Goal: Transaction & Acquisition: Purchase product/service

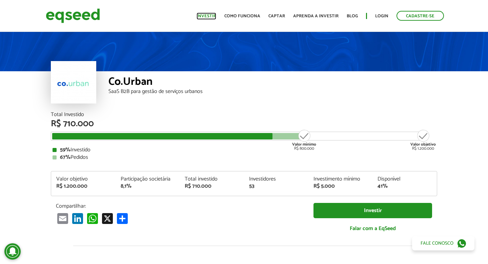
click at [212, 16] on link "Investir" at bounding box center [207, 16] width 20 height 4
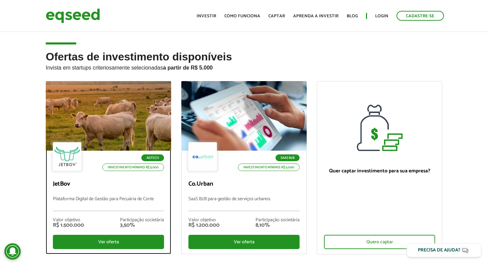
click at [122, 108] on div at bounding box center [108, 115] width 151 height 83
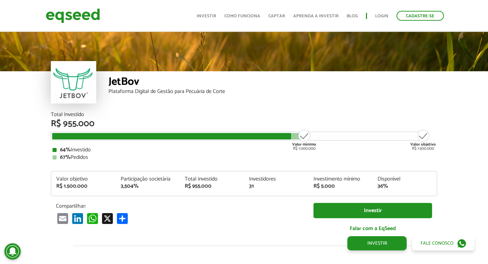
scroll to position [785, 0]
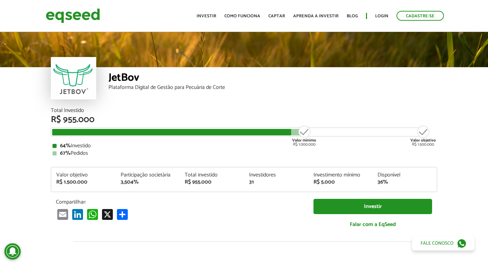
scroll to position [0, 0]
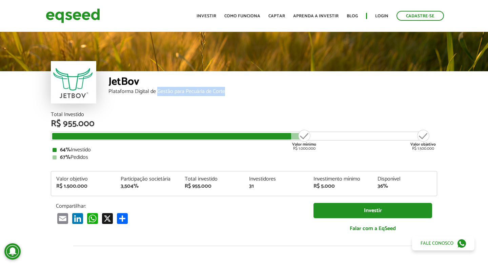
drag, startPoint x: 158, startPoint y: 93, endPoint x: 228, endPoint y: 93, distance: 69.5
click at [228, 93] on div "Plataforma Digital de Gestão para Pecuária de Corte" at bounding box center [273, 91] width 329 height 5
click at [210, 89] on div "Plataforma Digital de Gestão para Pecuária de Corte" at bounding box center [273, 91] width 329 height 5
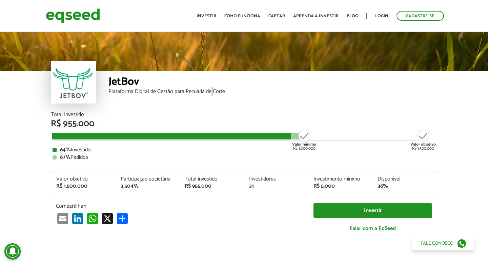
click at [210, 89] on div "Plataforma Digital de Gestão para Pecuária de Corte" at bounding box center [273, 91] width 329 height 5
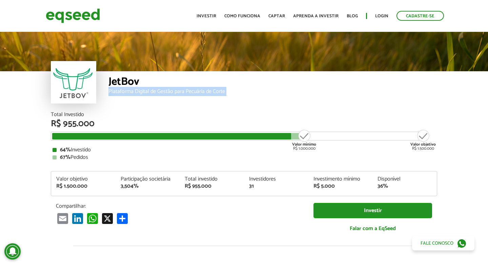
click at [210, 89] on div "Plataforma Digital de Gestão para Pecuária de Corte" at bounding box center [273, 91] width 329 height 5
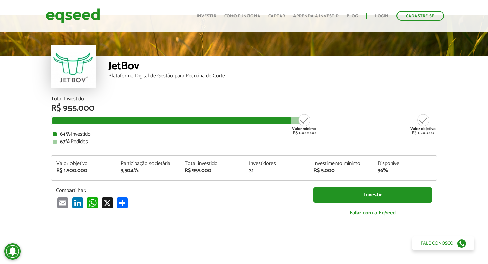
scroll to position [17, 0]
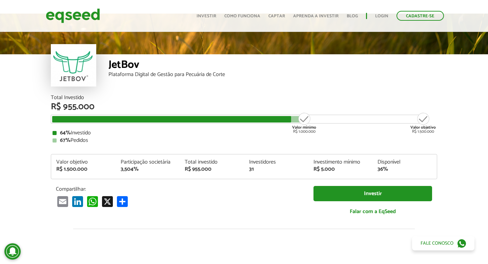
click at [200, 168] on div "R$ 955.000" at bounding box center [212, 169] width 54 height 5
click at [133, 171] on div "3,504%" at bounding box center [148, 169] width 54 height 5
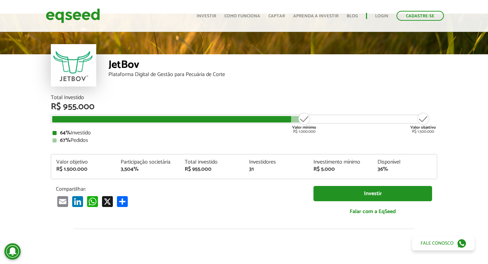
click at [133, 171] on div "3,504%" at bounding box center [148, 169] width 54 height 5
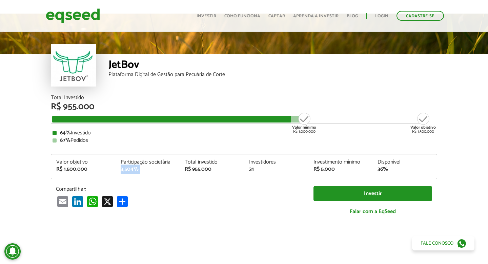
click at [205, 75] on div "Plataforma Digital de Gestão para Pecuária de Corte" at bounding box center [273, 74] width 329 height 5
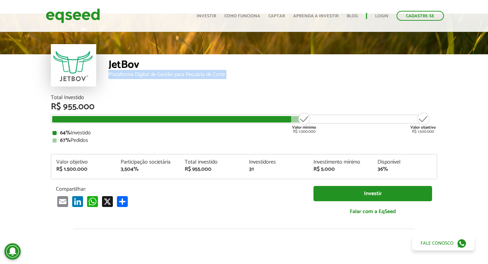
click at [205, 75] on div "Plataforma Digital de Gestão para Pecuária de Corte" at bounding box center [273, 74] width 329 height 5
click at [151, 75] on div "Plataforma Digital de Gestão para Pecuária de Corte" at bounding box center [273, 74] width 329 height 5
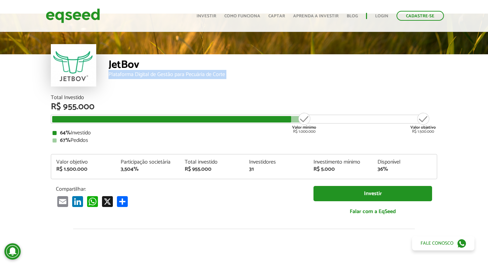
click at [151, 75] on div "Plataforma Digital de Gestão para Pecuária de Corte" at bounding box center [273, 74] width 329 height 5
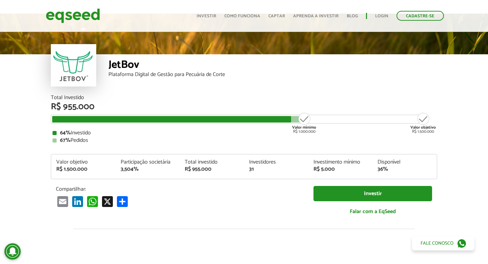
click at [151, 75] on div "Plataforma Digital de Gestão para Pecuária de Corte" at bounding box center [273, 74] width 329 height 5
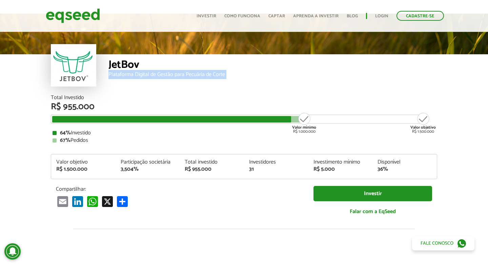
click at [151, 75] on div "Plataforma Digital de Gestão para Pecuária de Corte" at bounding box center [273, 74] width 329 height 5
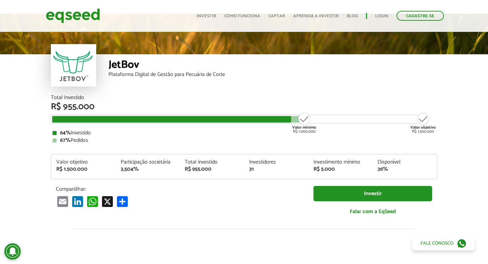
click at [151, 75] on div "Plataforma Digital de Gestão para Pecuária de Corte" at bounding box center [273, 74] width 329 height 5
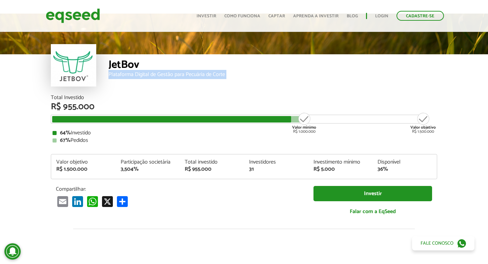
click at [151, 75] on div "Plataforma Digital de Gestão para Pecuária de Corte" at bounding box center [273, 74] width 329 height 5
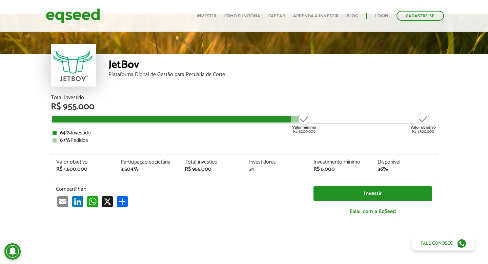
click at [151, 75] on div "Plataforma Digital de Gestão para Pecuária de Corte" at bounding box center [273, 74] width 329 height 5
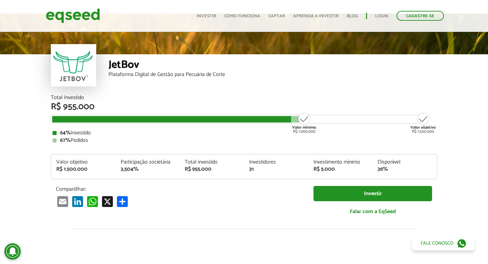
click at [151, 75] on div "Plataforma Digital de Gestão para Pecuária de Corte" at bounding box center [273, 74] width 329 height 5
click at [147, 77] on div "Plataforma Digital de Gestão para Pecuária de Corte" at bounding box center [273, 74] width 329 height 5
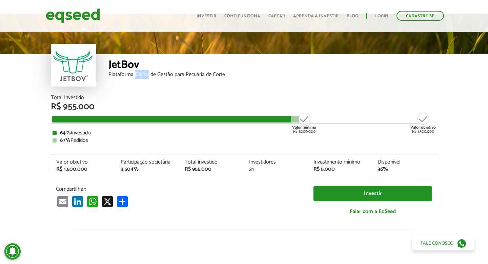
click at [147, 77] on div "Plataforma Digital de Gestão para Pecuária de Corte" at bounding box center [273, 74] width 329 height 5
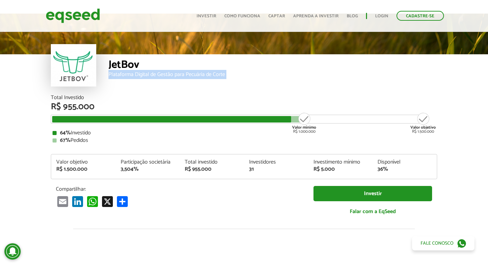
click at [147, 77] on div "Plataforma Digital de Gestão para Pecuária de Corte" at bounding box center [273, 74] width 329 height 5
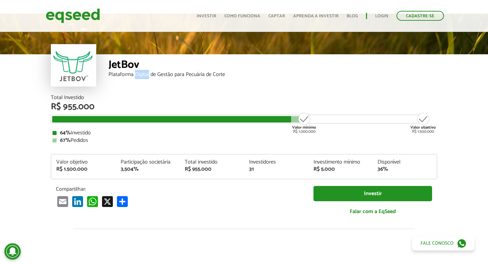
click at [147, 77] on div "Plataforma Digital de Gestão para Pecuária de Corte" at bounding box center [273, 74] width 329 height 5
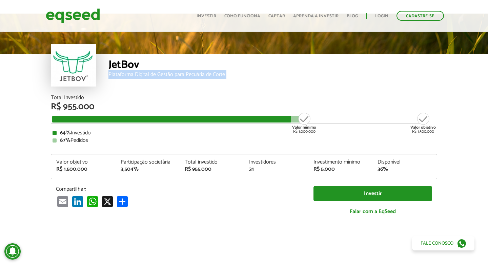
click at [147, 77] on div "Plataforma Digital de Gestão para Pecuária de Corte" at bounding box center [273, 74] width 329 height 5
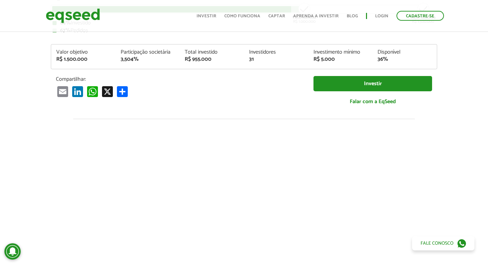
scroll to position [0, 0]
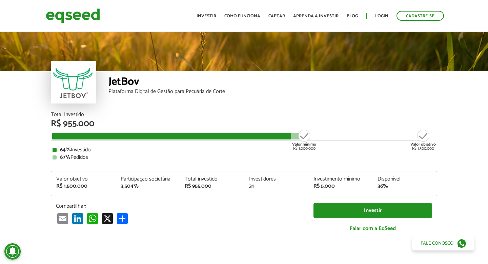
click at [124, 81] on div "JetBov" at bounding box center [273, 82] width 329 height 13
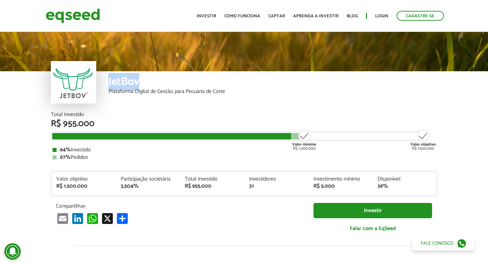
click at [124, 81] on div "JetBov" at bounding box center [273, 82] width 329 height 13
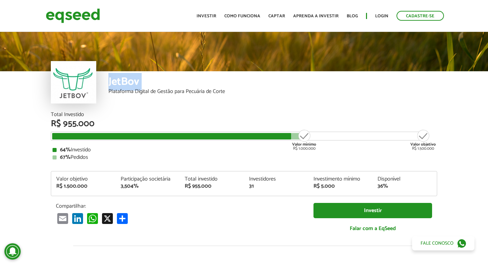
click at [133, 92] on div "Plataforma Digital de Gestão para Pecuária de Corte" at bounding box center [273, 91] width 329 height 5
click at [213, 17] on link "Investir" at bounding box center [207, 16] width 20 height 4
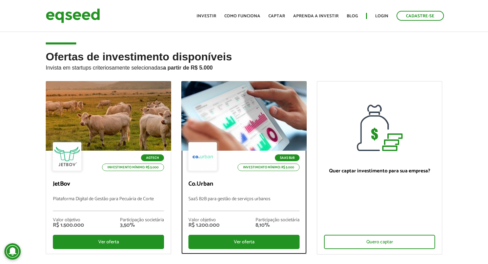
click at [233, 119] on div at bounding box center [244, 115] width 151 height 83
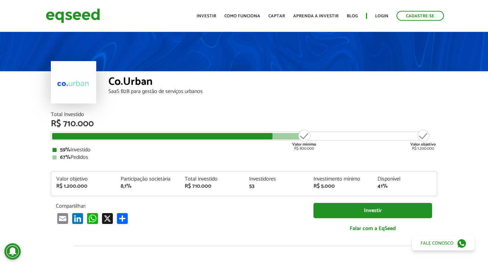
click at [88, 124] on div "R$ 710.000" at bounding box center [244, 123] width 387 height 9
click at [84, 121] on div "R$ 710.000" at bounding box center [244, 123] width 387 height 9
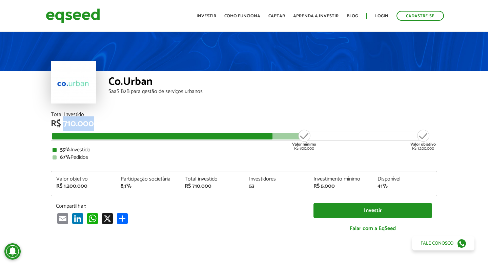
click at [84, 121] on div "R$ 710.000" at bounding box center [244, 123] width 387 height 9
click at [203, 187] on div "R$ 710.000" at bounding box center [212, 186] width 54 height 5
click at [126, 188] on div "8,1%" at bounding box center [148, 186] width 54 height 5
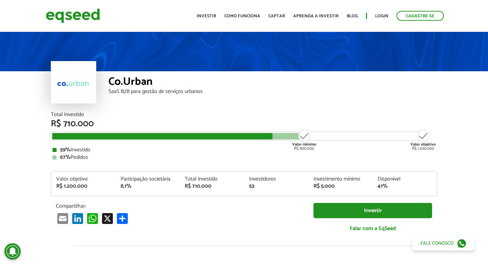
click at [126, 188] on div "8,1%" at bounding box center [148, 186] width 54 height 5
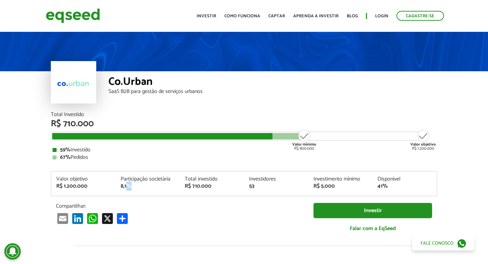
click at [126, 188] on div "8,1%" at bounding box center [148, 186] width 54 height 5
click at [122, 187] on div "8,1%" at bounding box center [148, 186] width 54 height 5
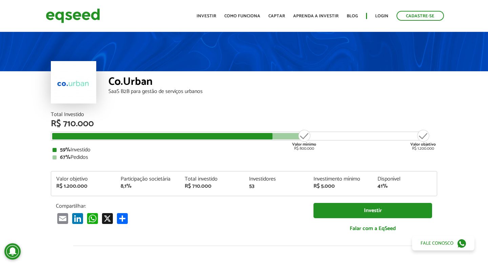
click at [140, 83] on div "Co.Urban" at bounding box center [273, 82] width 329 height 13
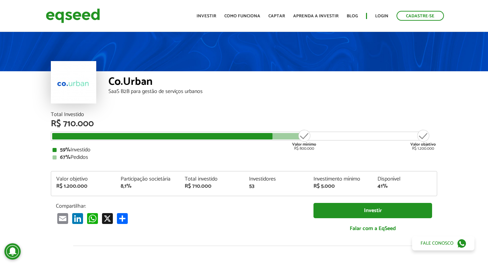
click at [140, 83] on div "Co.Urban" at bounding box center [273, 82] width 329 height 13
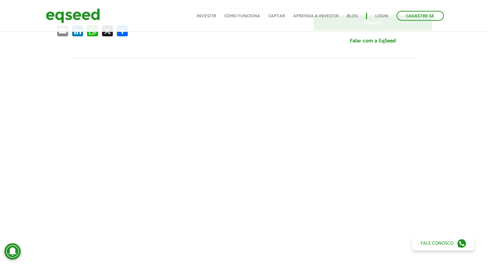
scroll to position [188, 0]
click at [32, 85] on div at bounding box center [244, 173] width 488 height 231
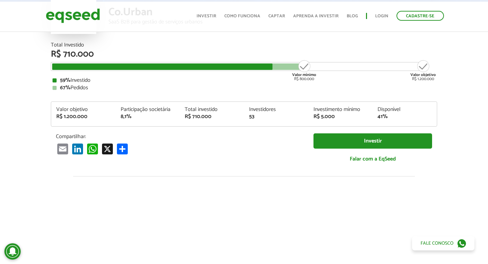
scroll to position [0, 0]
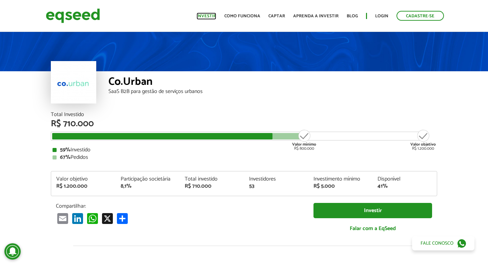
click at [214, 16] on link "Investir" at bounding box center [207, 16] width 20 height 4
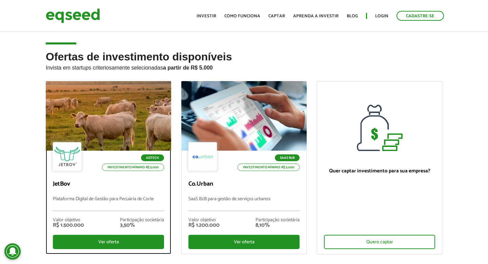
click at [128, 104] on div at bounding box center [108, 115] width 151 height 83
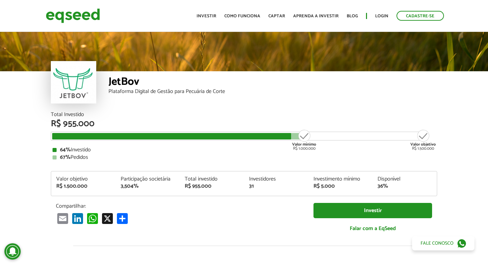
click at [27, 118] on article "JetBov Plataforma Digital de Gestão para Pecuária de Corte Total Investido R$ 9…" at bounding box center [244, 254] width 488 height 446
click at [38, 131] on article "JetBov Plataforma Digital de Gestão para Pecuária de Corte Total Investido R$ 9…" at bounding box center [244, 254] width 488 height 446
click at [213, 17] on link "Investir" at bounding box center [207, 16] width 20 height 4
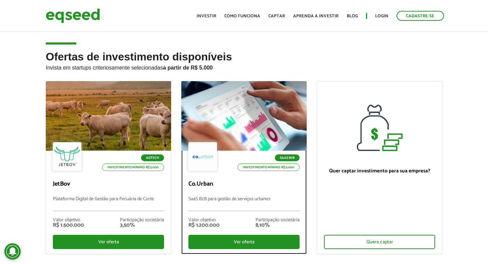
click at [258, 102] on div at bounding box center [244, 115] width 151 height 83
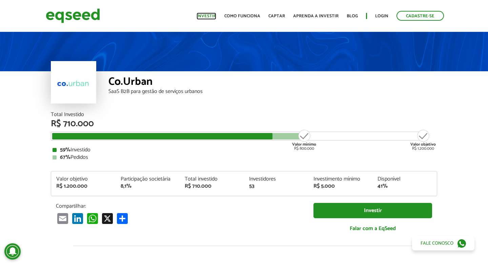
click at [208, 16] on link "Investir" at bounding box center [207, 16] width 20 height 4
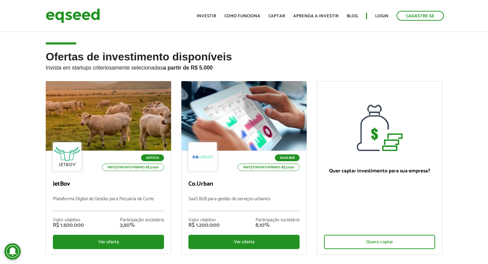
click at [442, 81] on h2 "Ofertas de investimento disponíveis Invista em startups criteriosamente selecio…" at bounding box center [244, 66] width 397 height 30
click at [459, 71] on div "Ofertas de investimento disponíveis Invista em startups criteriosamente selecio…" at bounding box center [244, 174] width 488 height 247
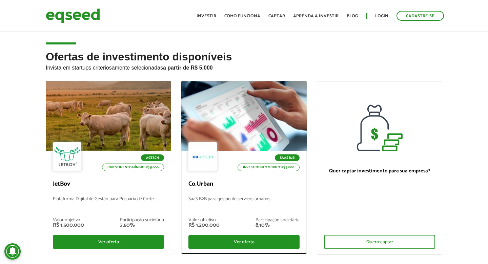
click at [276, 90] on div at bounding box center [244, 115] width 151 height 83
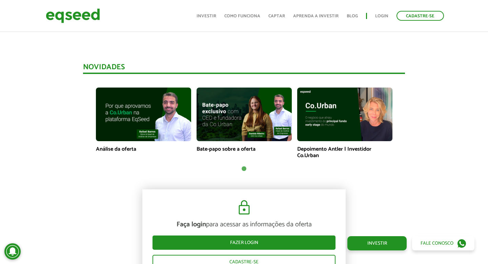
scroll to position [440, 0]
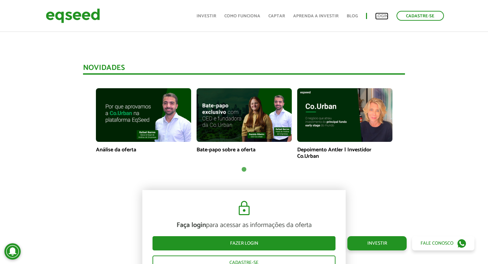
click at [384, 16] on link "Login" at bounding box center [382, 16] width 13 height 4
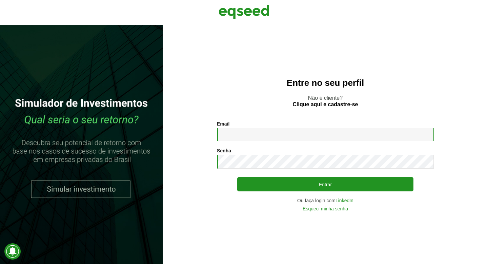
click at [303, 130] on input "Email *" at bounding box center [325, 134] width 217 height 13
type input "**********"
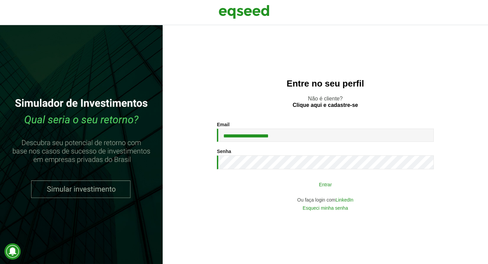
click at [364, 179] on button "Entrar" at bounding box center [325, 184] width 176 height 13
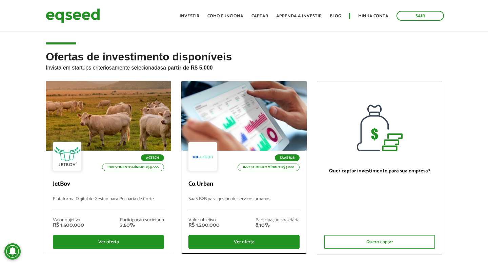
click at [248, 95] on div at bounding box center [244, 115] width 151 height 83
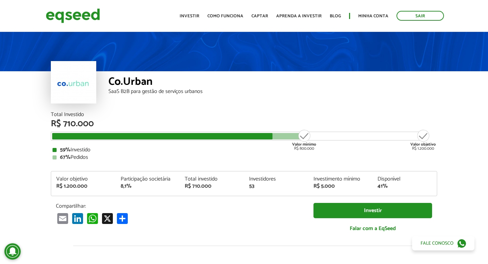
click at [36, 122] on article "Co.Urban SaaS B2B para gestão de serviços urbanos Total Investido R$ 710.000 Va…" at bounding box center [244, 254] width 488 height 446
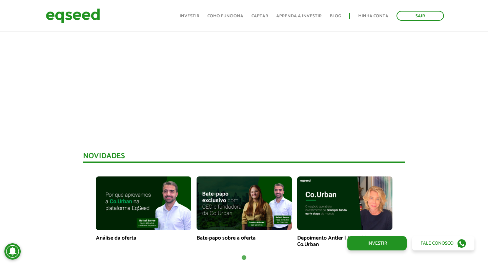
scroll to position [343, 0]
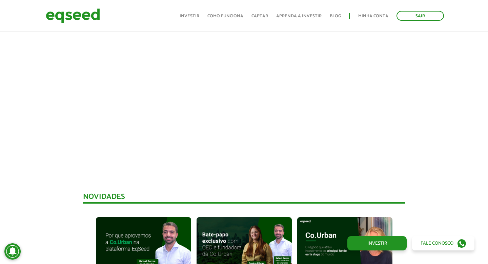
click at [36, 122] on div at bounding box center [244, 50] width 488 height 231
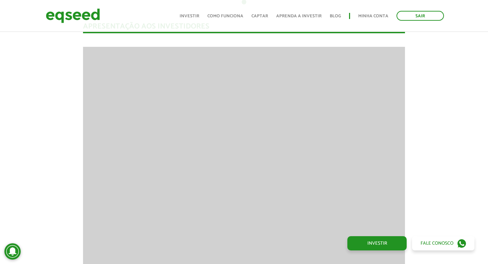
scroll to position [620, 0]
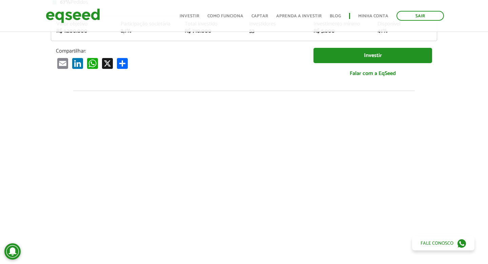
scroll to position [0, 0]
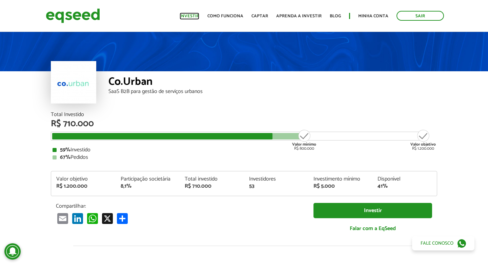
click at [198, 18] on link "Investir" at bounding box center [190, 16] width 20 height 4
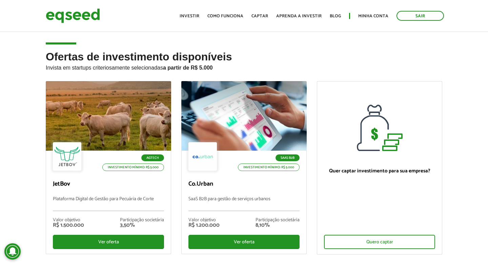
click at [19, 92] on div "Ofertas de investimento disponíveis Invista em startups criteriosamente selecio…" at bounding box center [244, 174] width 488 height 247
